Goal: Information Seeking & Learning: Learn about a topic

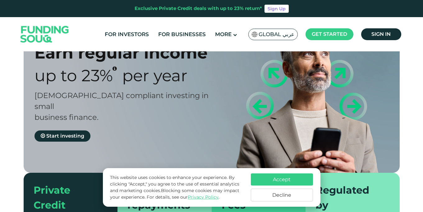
click at [412, 90] on div "Earn regular income Up to 23% Per Year Sharia compliant investing in small busi…" at bounding box center [211, 134] width 423 height 244
click at [72, 133] on span "Start investing" at bounding box center [65, 136] width 38 height 6
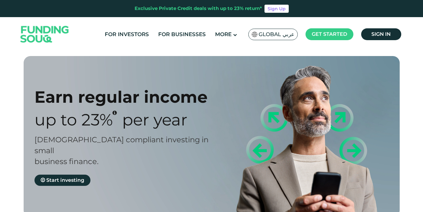
type tc-range-slider "4"
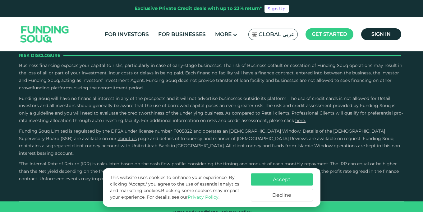
scroll to position [896, 0]
click at [266, 178] on button "Accept" at bounding box center [282, 179] width 62 height 12
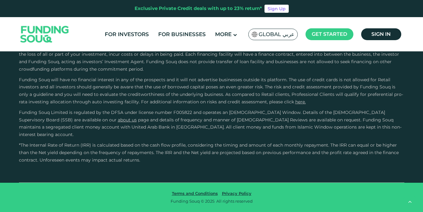
scroll to position [1213, 0]
radio input "true"
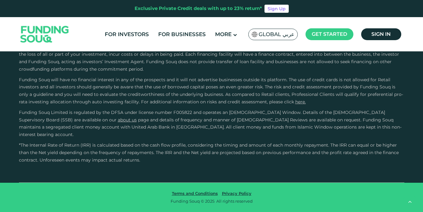
type tc-range-slider "670000"
drag, startPoint x: 45, startPoint y: 108, endPoint x: 103, endPoint y: 114, distance: 58.9
drag, startPoint x: 225, startPoint y: 79, endPoint x: 161, endPoint y: 73, distance: 63.7
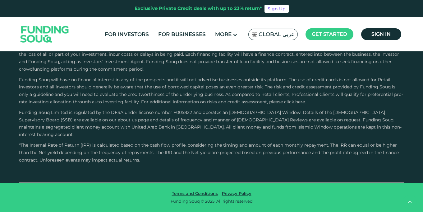
type tc-range-slider "2"
drag, startPoint x: 152, startPoint y: 77, endPoint x: 183, endPoint y: 78, distance: 30.2
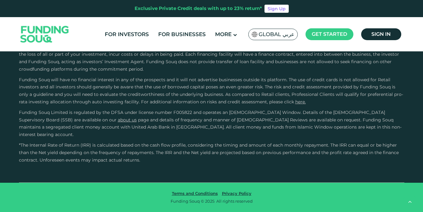
drag, startPoint x: 423, startPoint y: 110, endPoint x: 422, endPoint y: 101, distance: 9.7
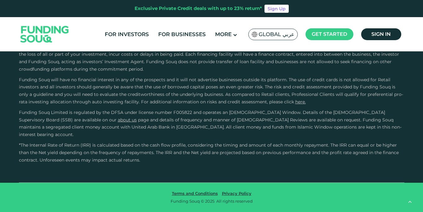
scroll to position [1112, 0]
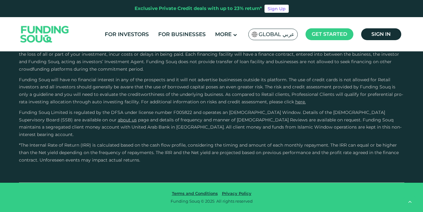
radio input "true"
type tc-range-slider "2"
drag, startPoint x: 180, startPoint y: 115, endPoint x: 186, endPoint y: 117, distance: 5.9
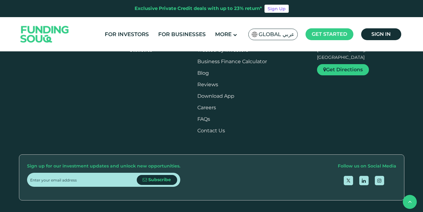
scroll to position [866, 0]
